Goal: Information Seeking & Learning: Find specific fact

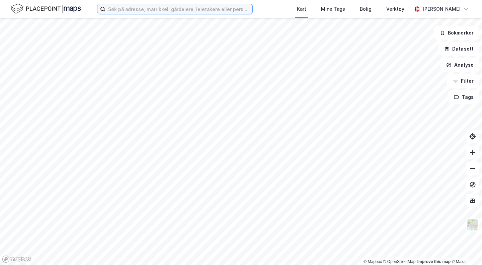
click at [225, 11] on input at bounding box center [179, 9] width 147 height 10
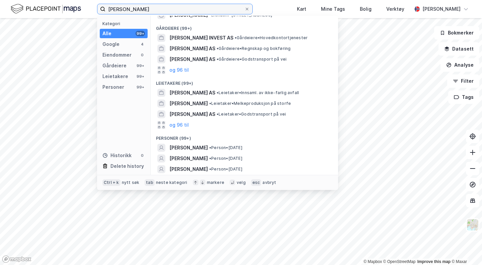
scroll to position [56, 0]
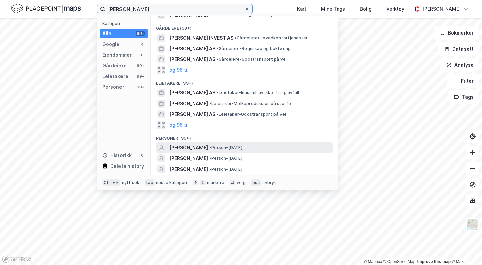
type input "geir ove røberg"
click at [242, 145] on span "• Person • 4. juni 1958" at bounding box center [225, 147] width 33 height 5
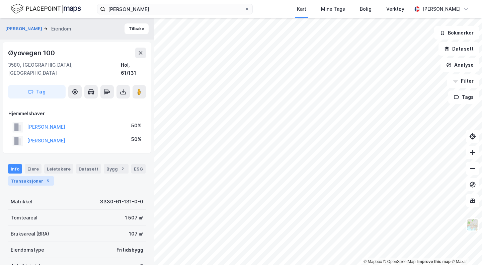
click at [26, 176] on div "Transaksjoner 5" at bounding box center [31, 180] width 46 height 9
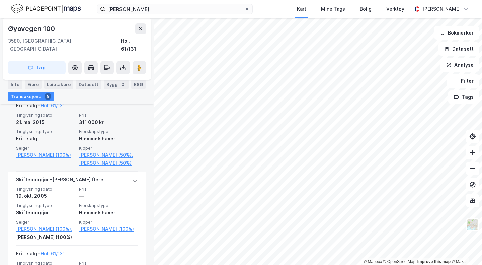
scroll to position [157, 0]
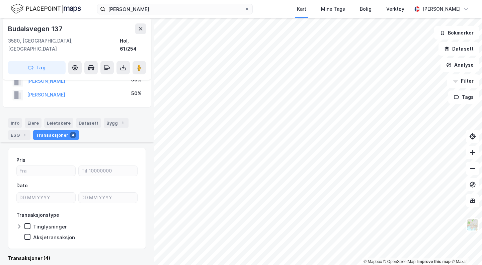
scroll to position [158, 0]
